Goal: Check status: Check status

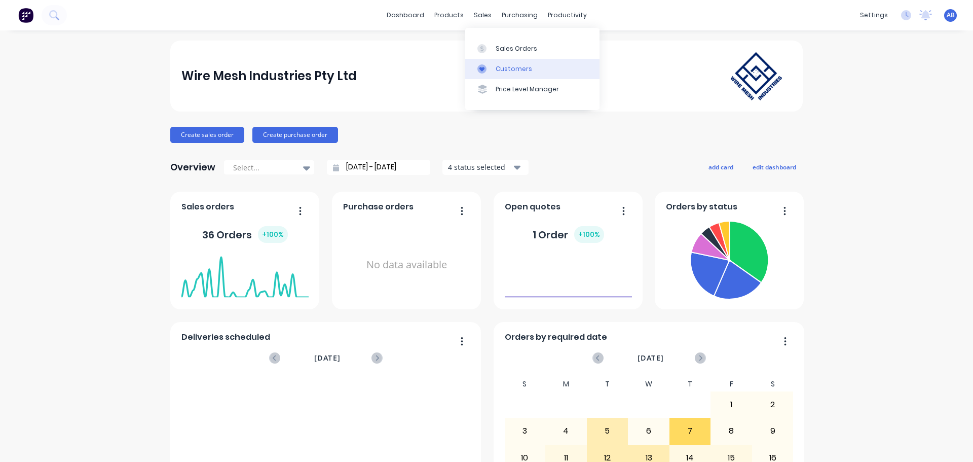
click at [504, 66] on div "Customers" at bounding box center [514, 68] width 36 height 9
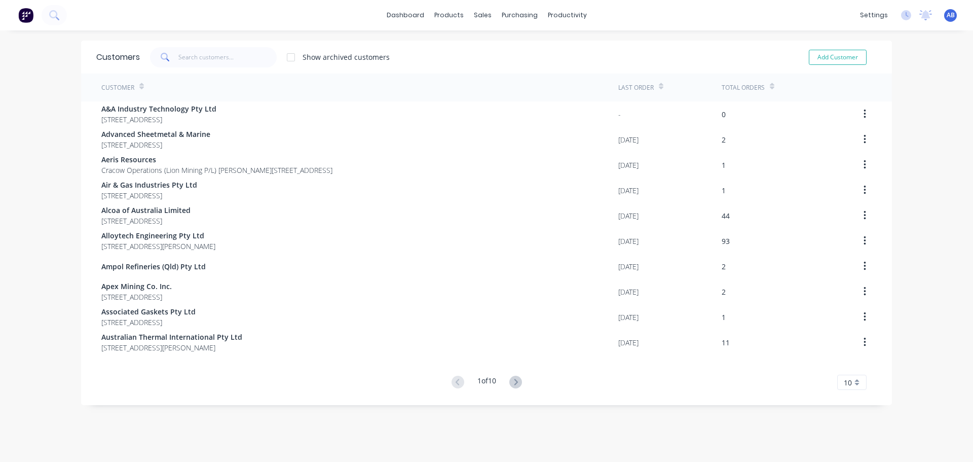
click at [161, 53] on icon at bounding box center [165, 57] width 9 height 9
click at [191, 53] on input "text" at bounding box center [227, 57] width 99 height 20
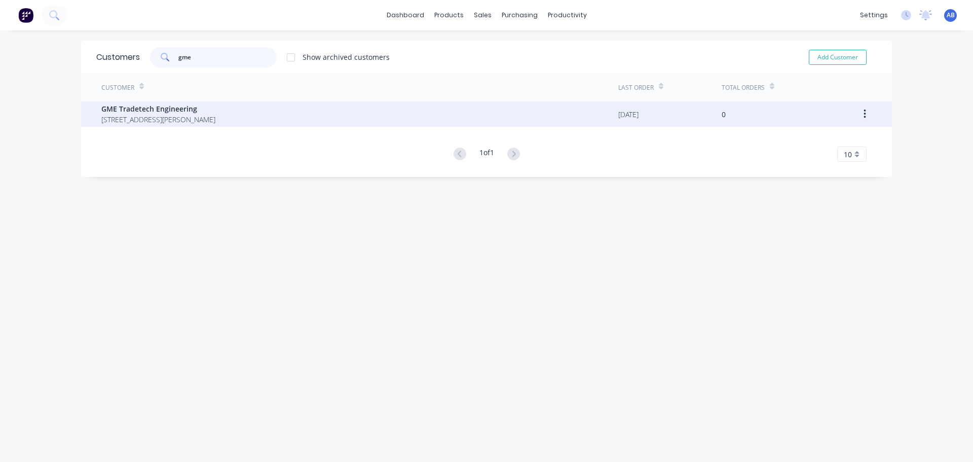
type input "gme"
click at [417, 116] on div "GME Tradetech Engineering [STREET_ADDRESS][PERSON_NAME]" at bounding box center [359, 113] width 517 height 25
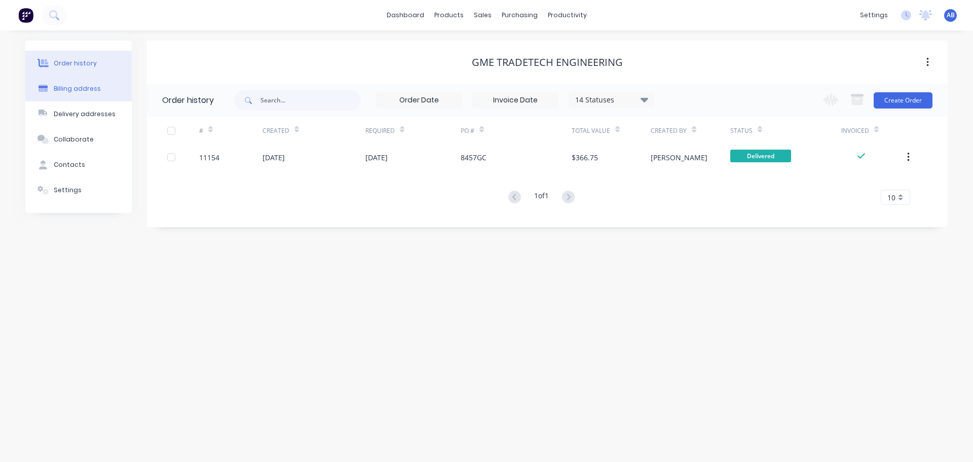
click at [73, 87] on div "Billing address" at bounding box center [77, 88] width 47 height 9
select select "NZ"
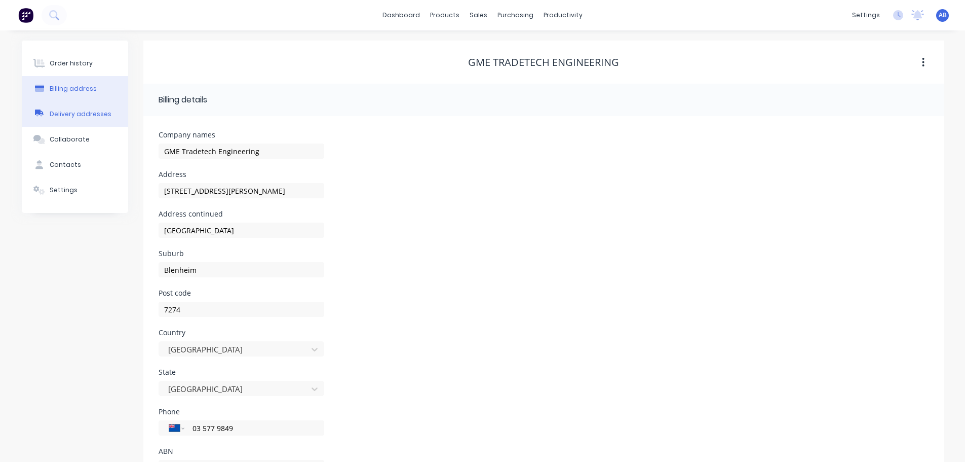
click at [66, 114] on div "Delivery addresses" at bounding box center [81, 113] width 62 height 9
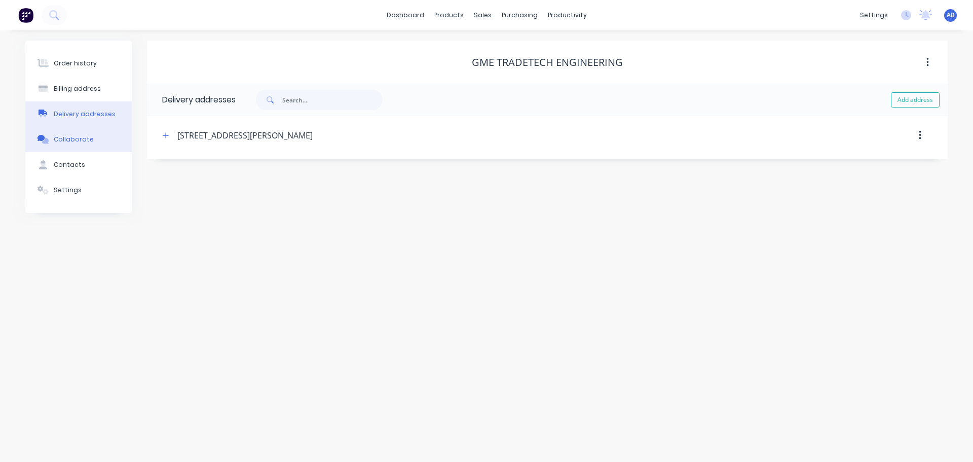
click at [65, 140] on div "Collaborate" at bounding box center [74, 139] width 40 height 9
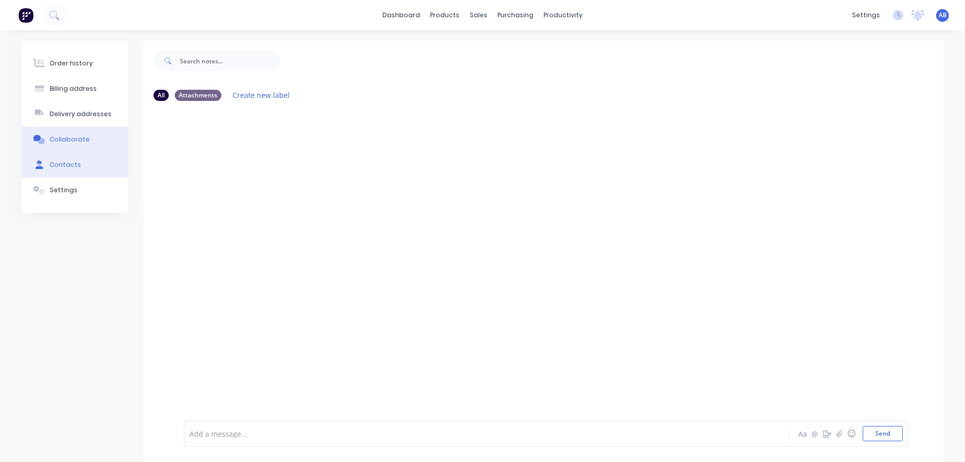
click at [71, 159] on button "Contacts" at bounding box center [75, 164] width 106 height 25
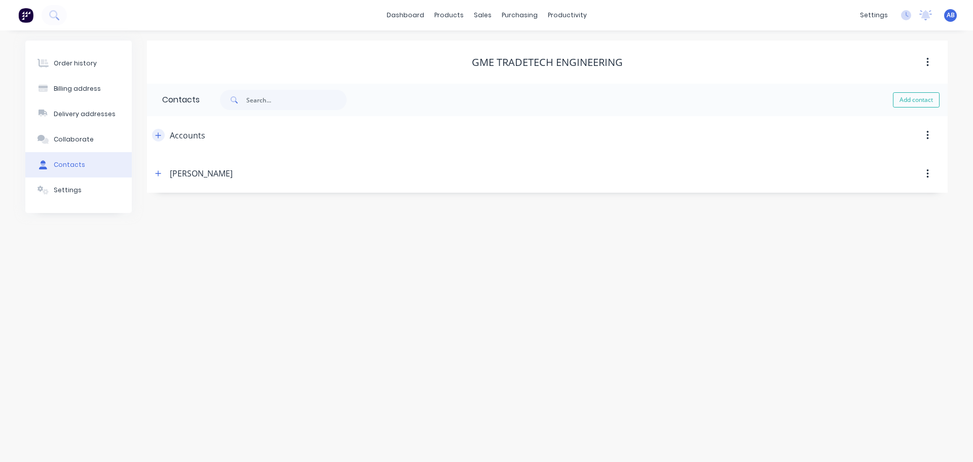
click at [159, 136] on icon "button" at bounding box center [158, 135] width 6 height 7
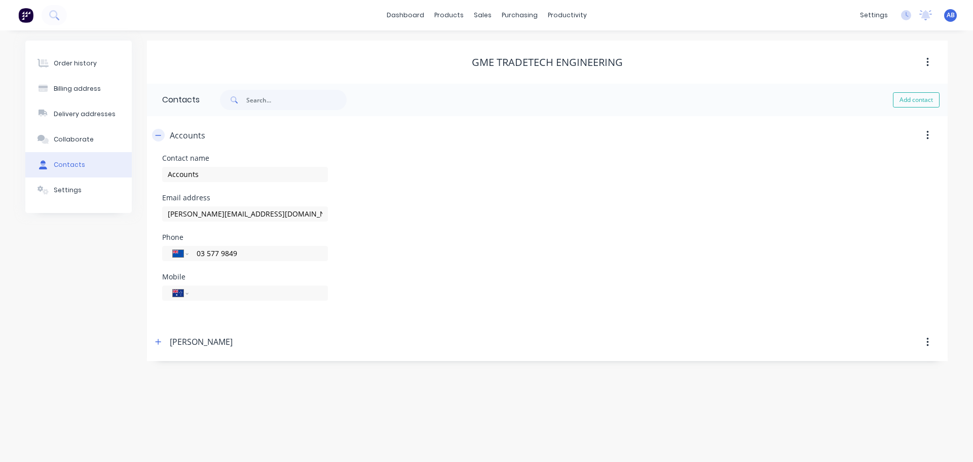
click at [157, 132] on icon "button" at bounding box center [158, 135] width 6 height 7
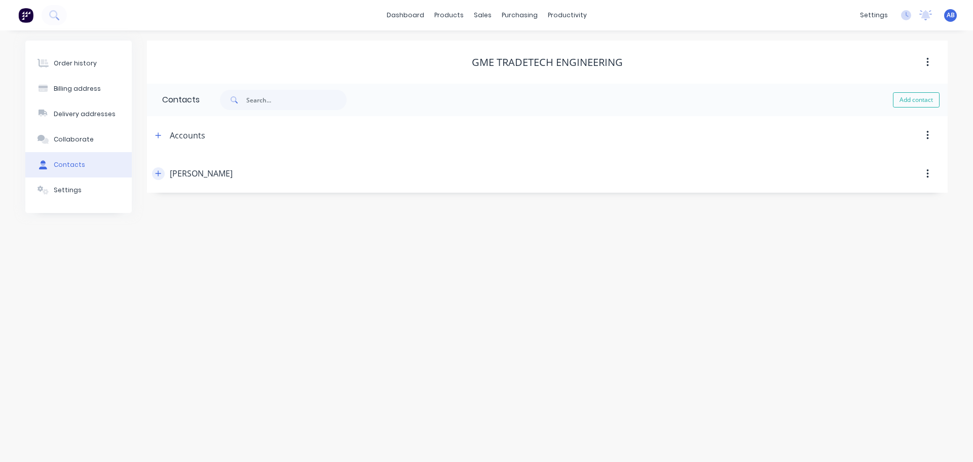
click at [158, 175] on icon "button" at bounding box center [159, 174] width 6 height 6
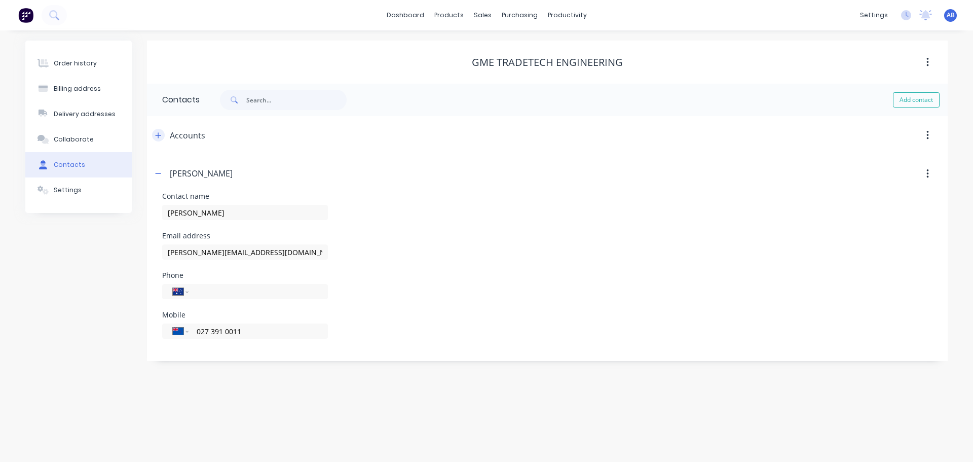
click at [160, 133] on icon "button" at bounding box center [158, 135] width 6 height 7
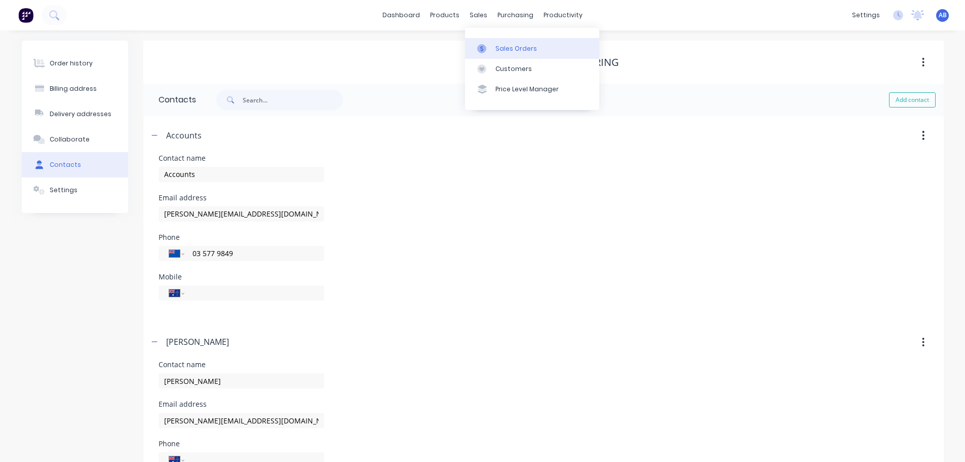
click at [493, 46] on link "Sales Orders" at bounding box center [532, 48] width 134 height 20
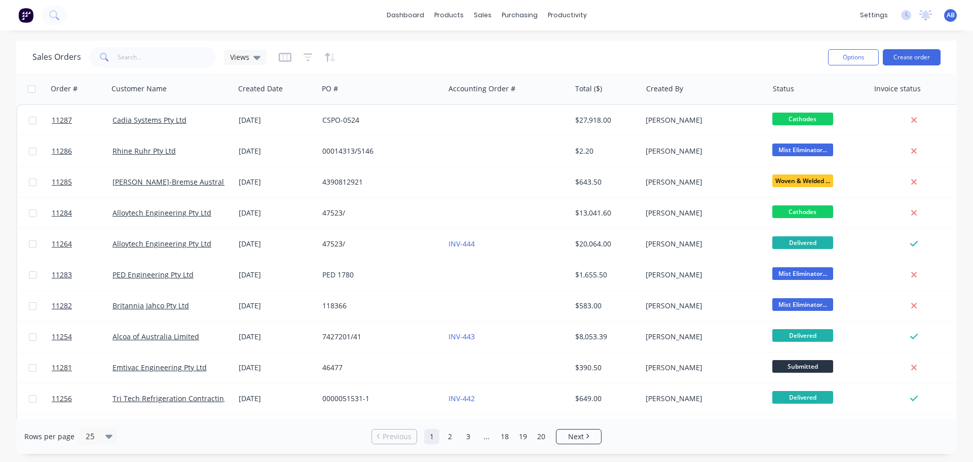
click at [132, 67] on div "Sales Orders Views" at bounding box center [426, 57] width 788 height 25
click at [132, 51] on input "text" at bounding box center [167, 57] width 99 height 20
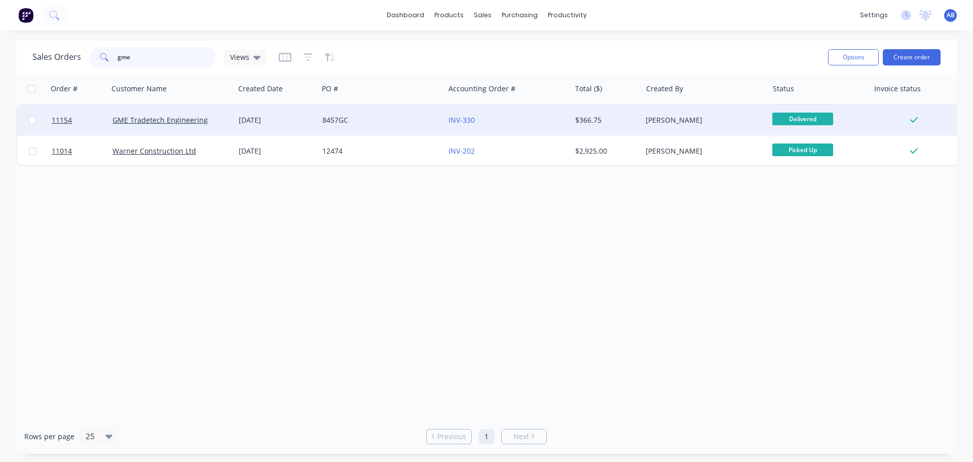
type input "gme"
click at [366, 122] on div "8457GC" at bounding box center [378, 120] width 113 height 10
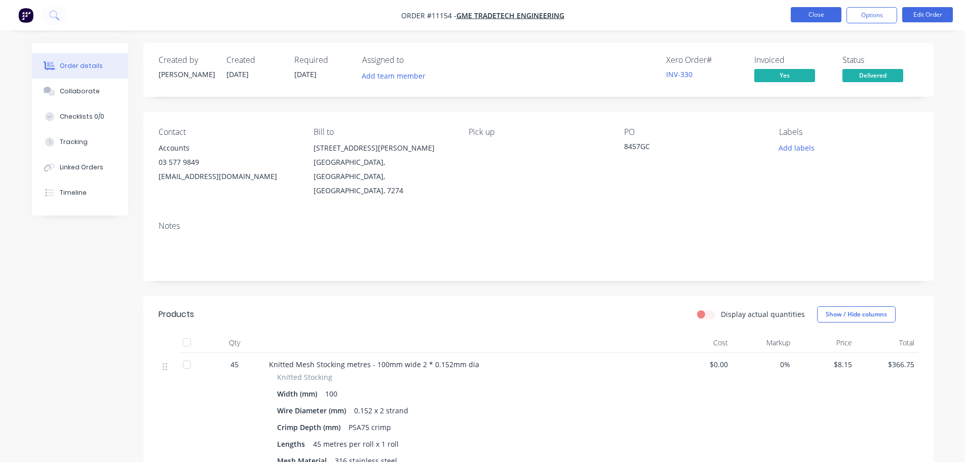
click at [814, 17] on button "Close" at bounding box center [816, 14] width 51 height 15
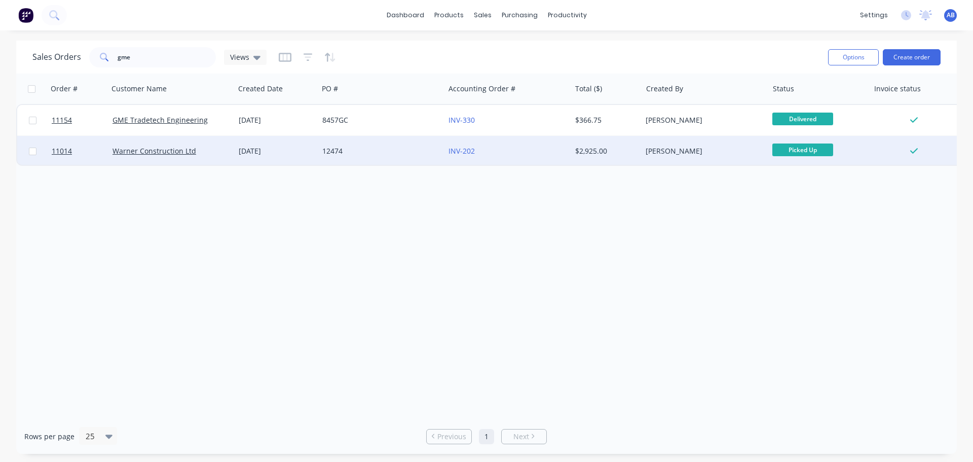
click at [386, 154] on div "12474" at bounding box center [378, 151] width 113 height 10
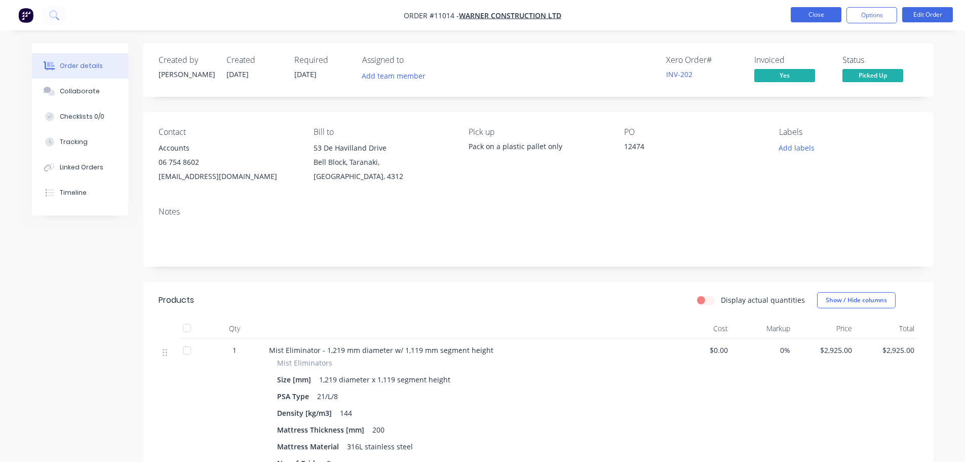
click at [798, 15] on button "Close" at bounding box center [816, 14] width 51 height 15
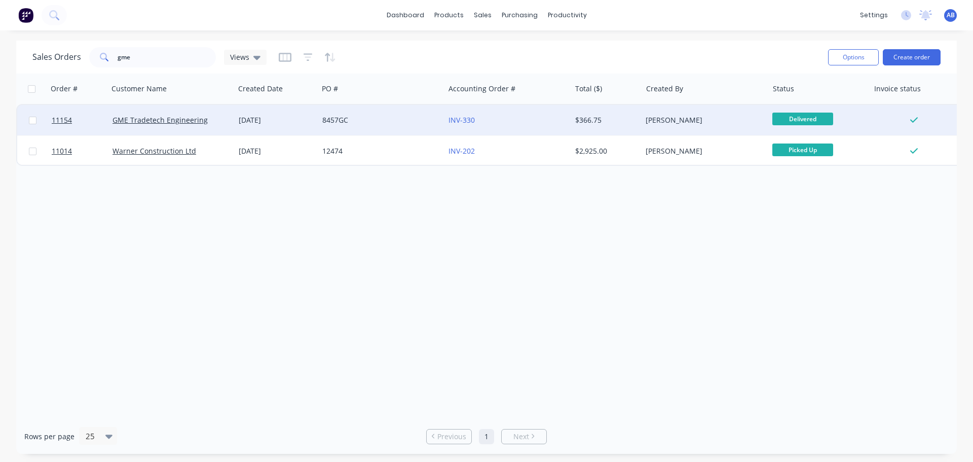
click at [421, 117] on div "8457GC" at bounding box center [378, 120] width 113 height 10
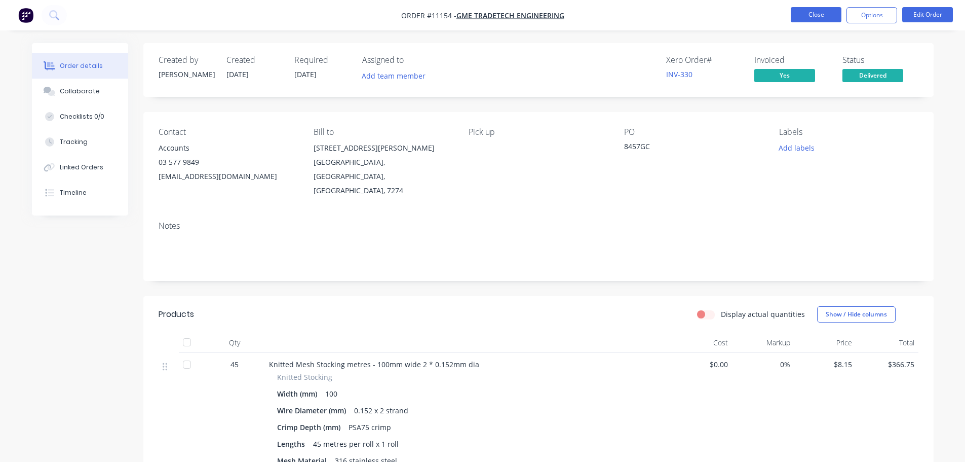
click at [823, 16] on button "Close" at bounding box center [816, 14] width 51 height 15
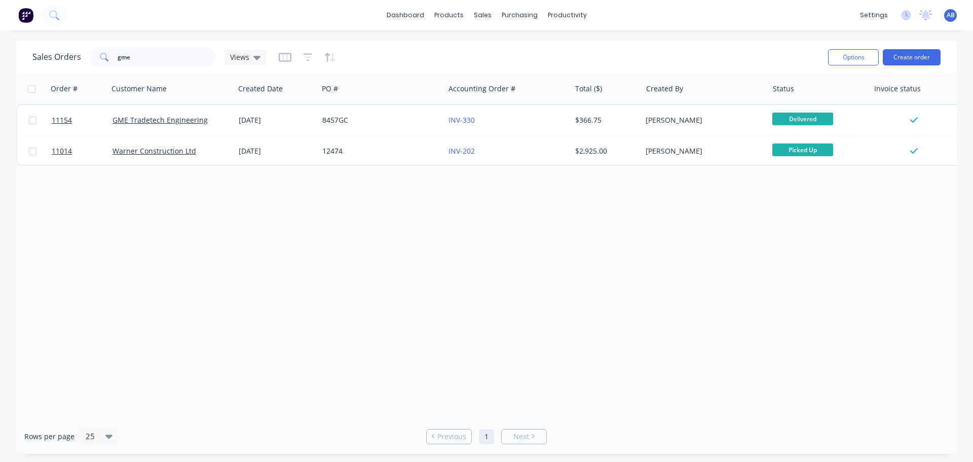
click at [28, 16] on img at bounding box center [25, 15] width 15 height 15
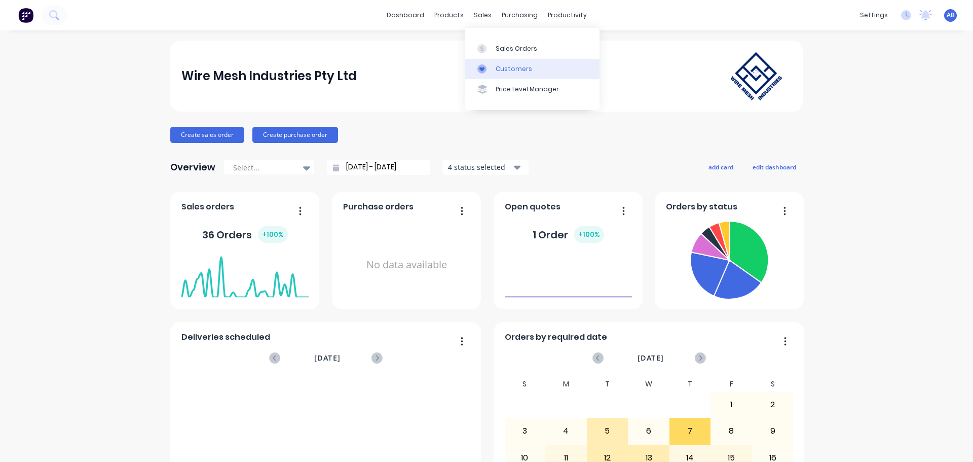
click at [508, 66] on div "Customers" at bounding box center [514, 68] width 36 height 9
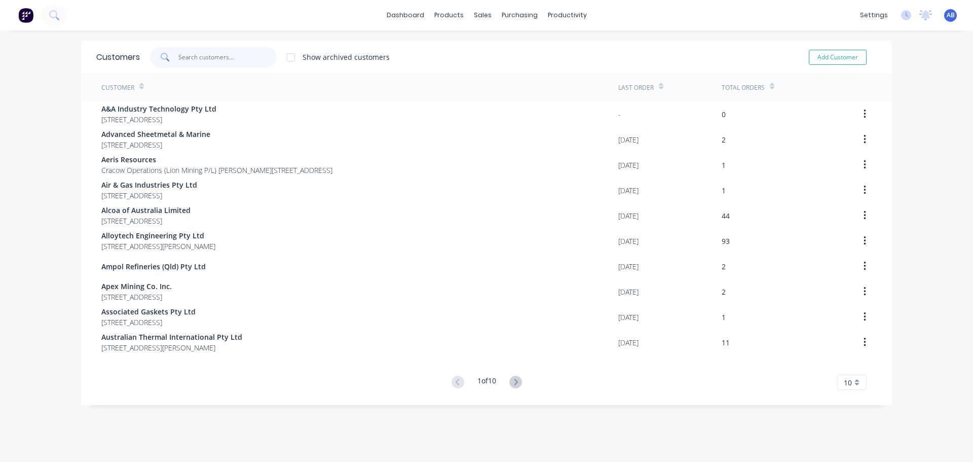
click at [191, 55] on input "text" at bounding box center [227, 57] width 99 height 20
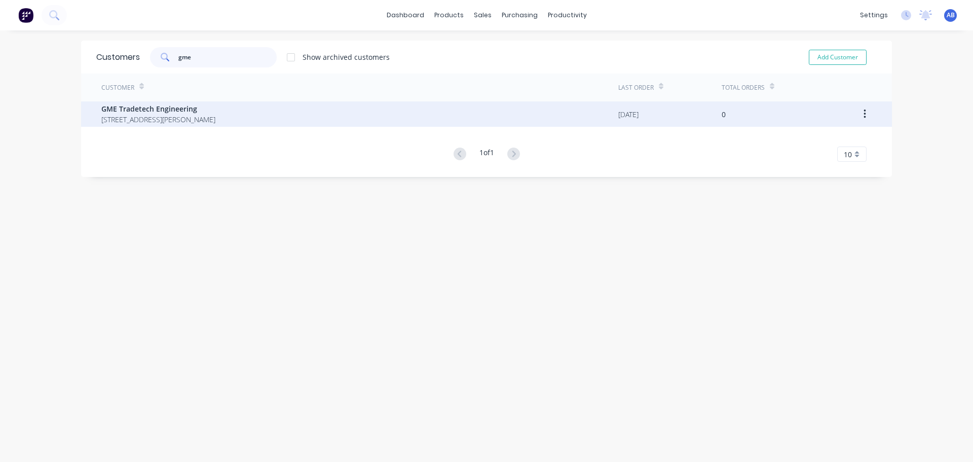
type input "gme"
click at [430, 122] on div "GME Tradetech Engineering [STREET_ADDRESS][PERSON_NAME]" at bounding box center [359, 113] width 517 height 25
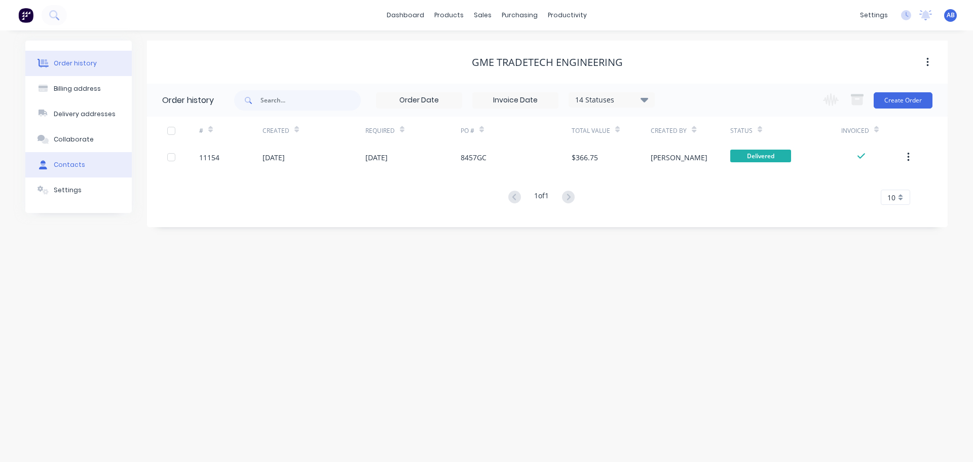
click at [54, 163] on div "Contacts" at bounding box center [69, 164] width 31 height 9
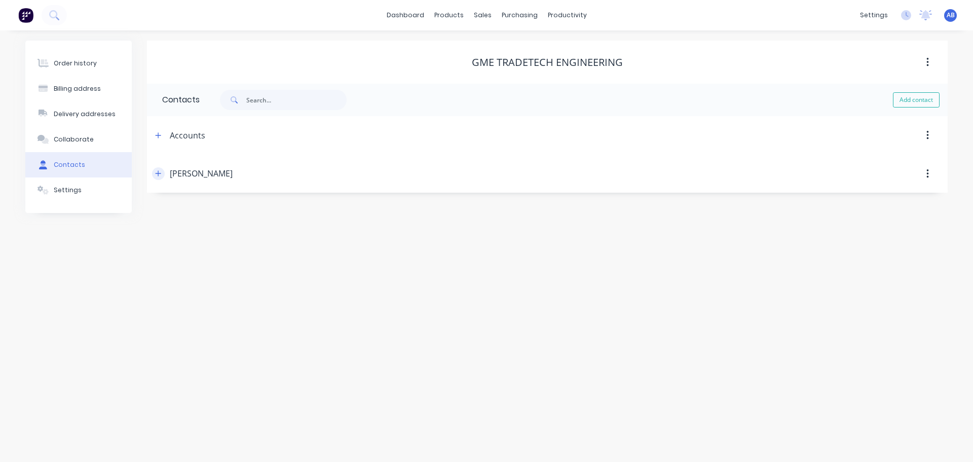
click at [160, 175] on icon "button" at bounding box center [158, 173] width 6 height 7
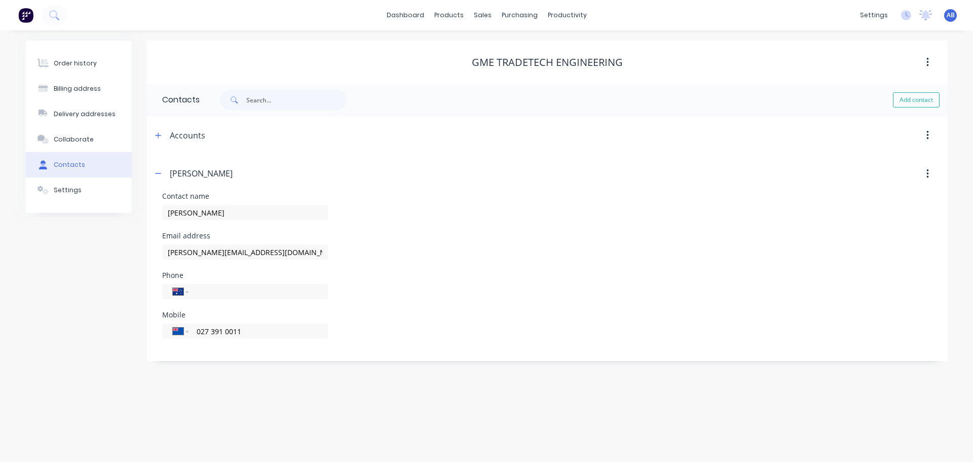
click at [929, 176] on button "button" at bounding box center [928, 174] width 24 height 18
click at [867, 202] on div "Delete" at bounding box center [891, 200] width 78 height 15
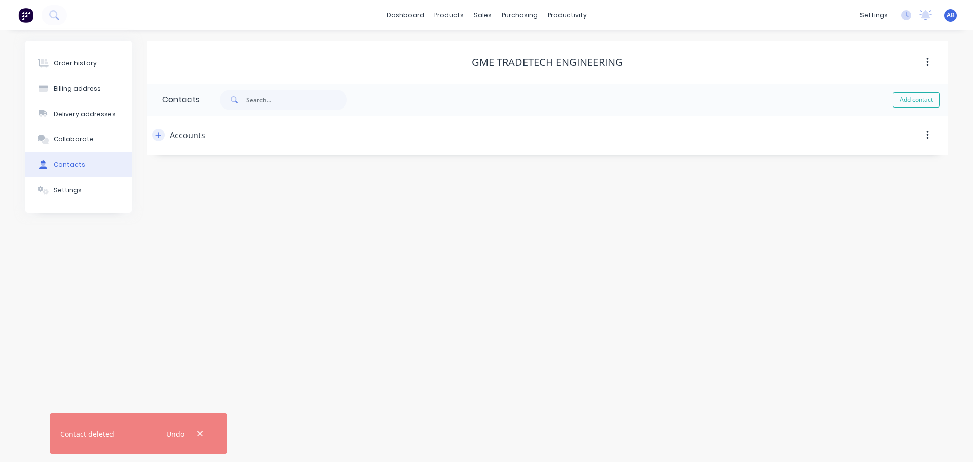
click at [159, 136] on icon "button" at bounding box center [159, 135] width 6 height 6
click at [159, 136] on icon "button" at bounding box center [158, 135] width 6 height 7
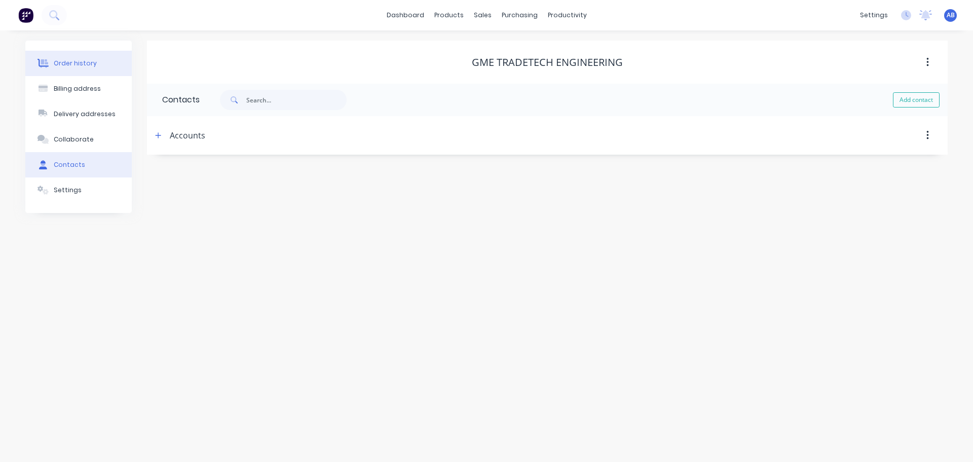
click at [65, 65] on div "Order history" at bounding box center [75, 63] width 43 height 9
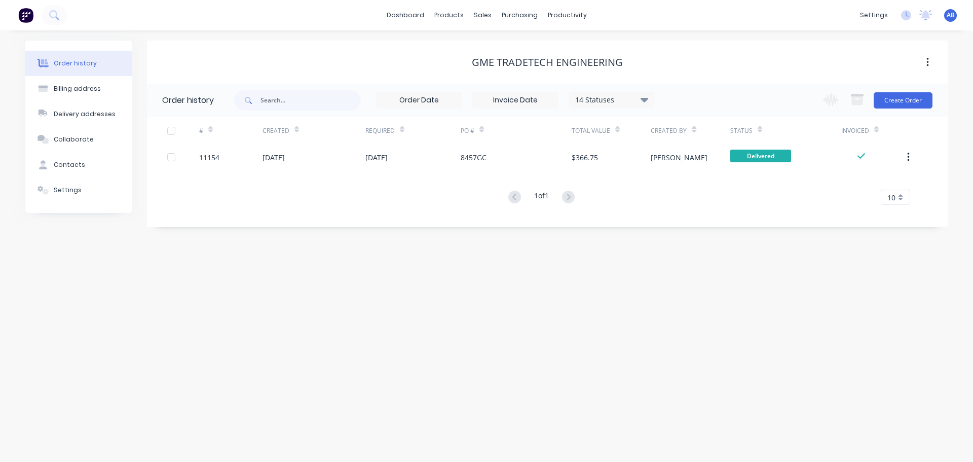
click at [26, 15] on img at bounding box center [25, 15] width 15 height 15
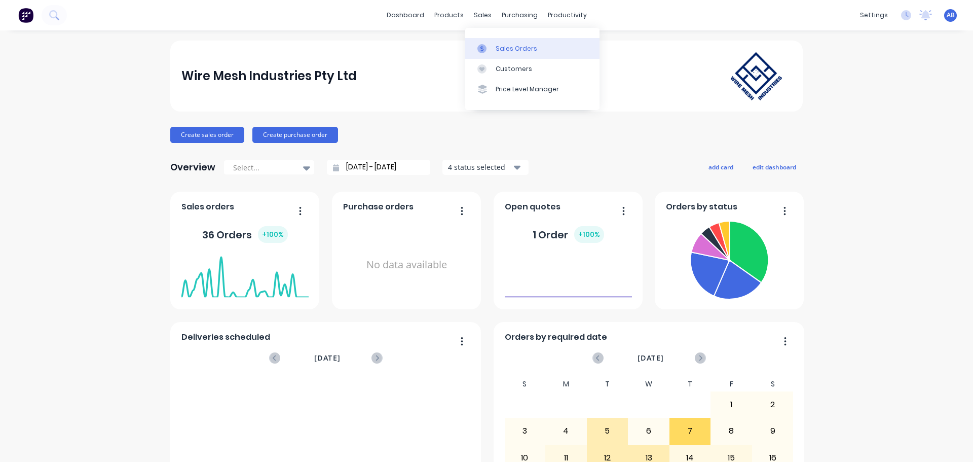
click at [499, 46] on div "Sales Orders" at bounding box center [517, 48] width 42 height 9
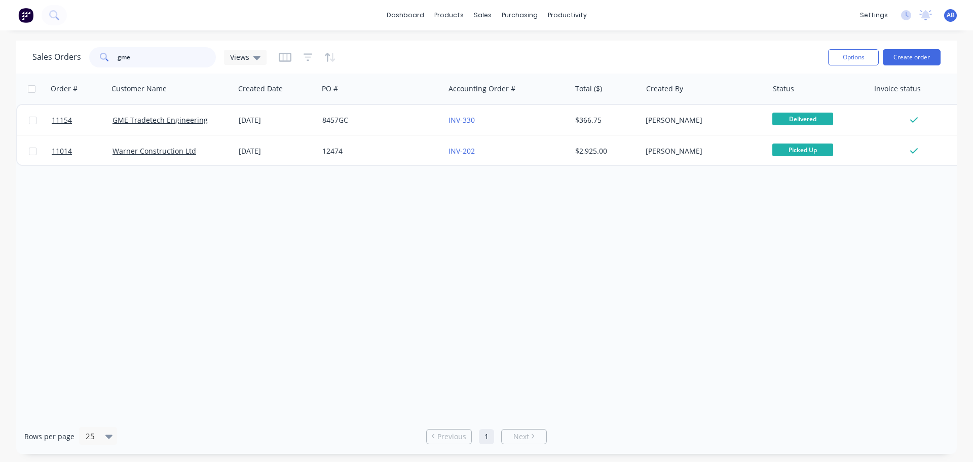
click at [148, 57] on input "gme" at bounding box center [167, 57] width 99 height 20
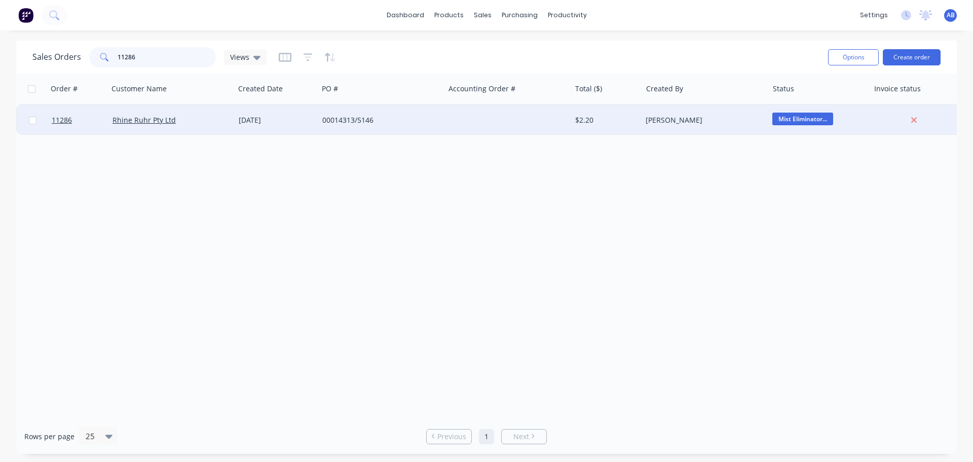
type input "11286"
click at [456, 117] on div at bounding box center [507, 120] width 126 height 30
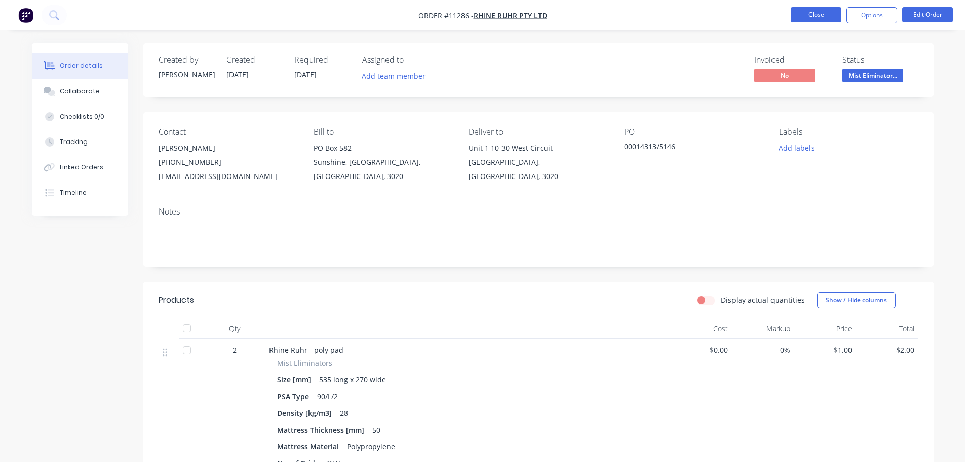
click at [807, 15] on button "Close" at bounding box center [816, 14] width 51 height 15
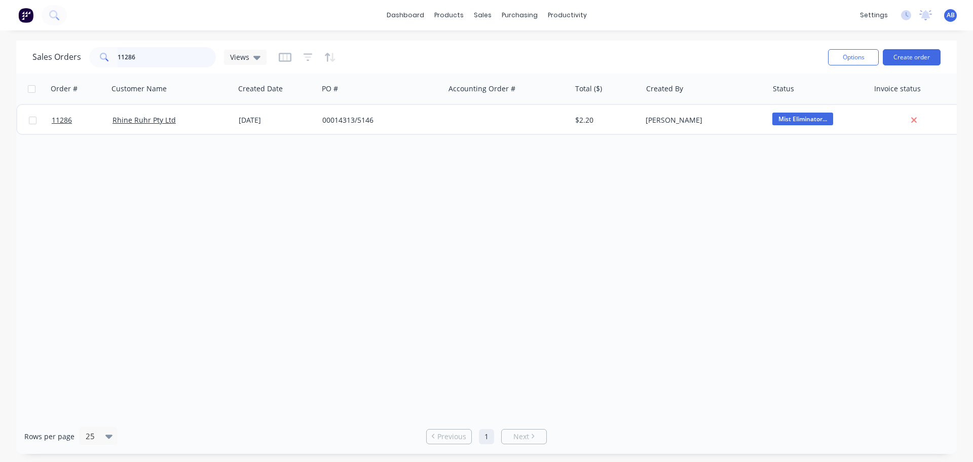
click at [147, 56] on input "11286" at bounding box center [167, 57] width 99 height 20
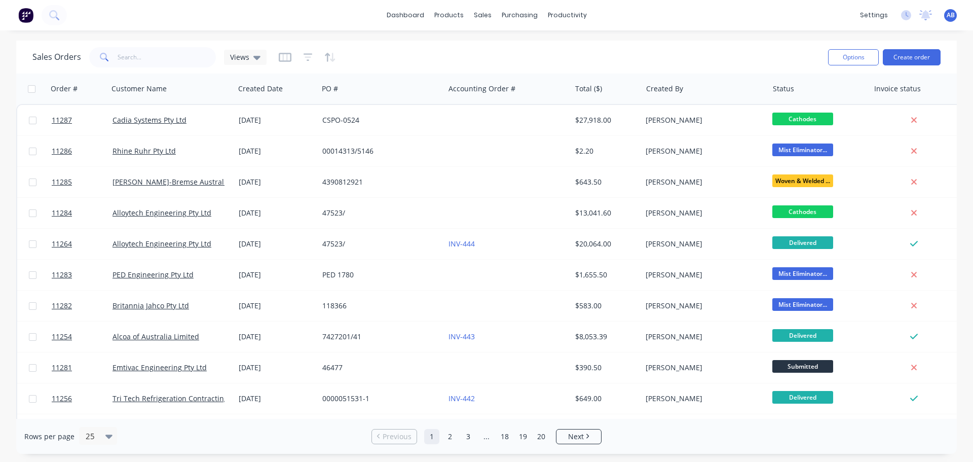
click at [24, 11] on img at bounding box center [25, 15] width 15 height 15
